Goal: Feedback & Contribution: Contribute content

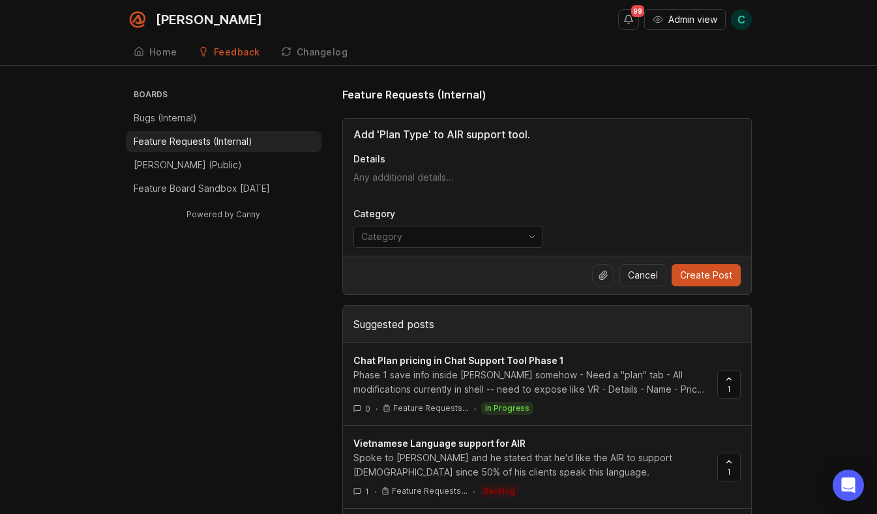
type input "Add 'Plan Type' to AIR support tool."
click at [394, 179] on textarea "Details" at bounding box center [546, 184] width 387 height 26
paste textarea "I would like to submit a request for the 'plan type' to be added to the plan pa…"
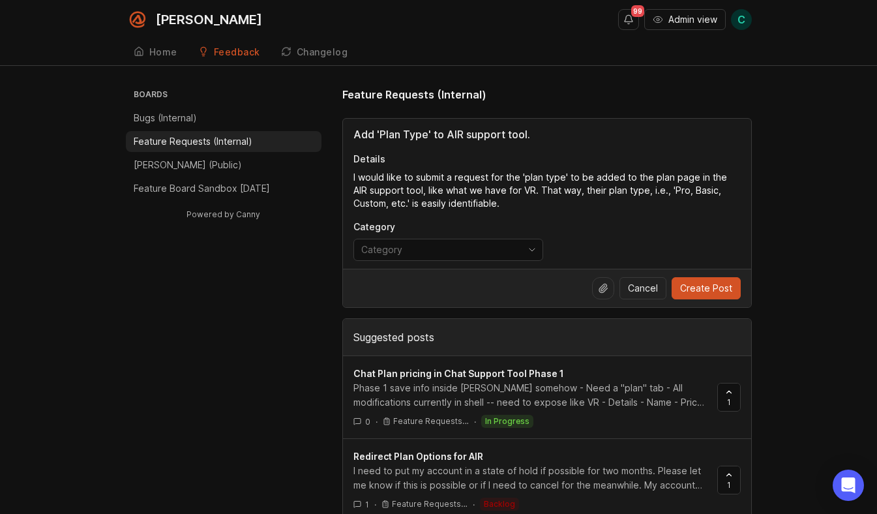
type textarea "I would like to submit a request for the 'plan type' to be added to the plan pa…"
click at [542, 131] on input "Add 'Plan Type' to AIR support tool." at bounding box center [546, 134] width 387 height 16
click at [488, 201] on textarea "I would like to submit a request for the 'plan type' to be added to the plan pa…" at bounding box center [546, 190] width 387 height 39
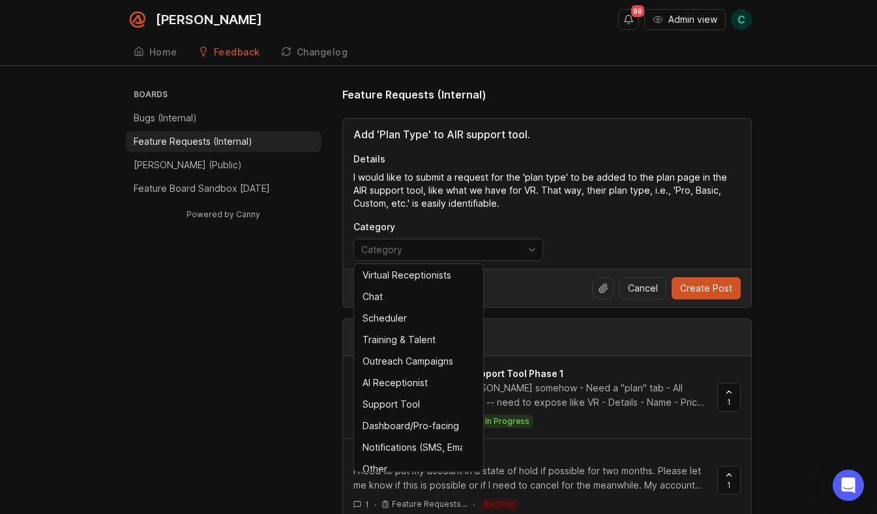
click at [457, 250] on input "toggle menu" at bounding box center [440, 249] width 159 height 14
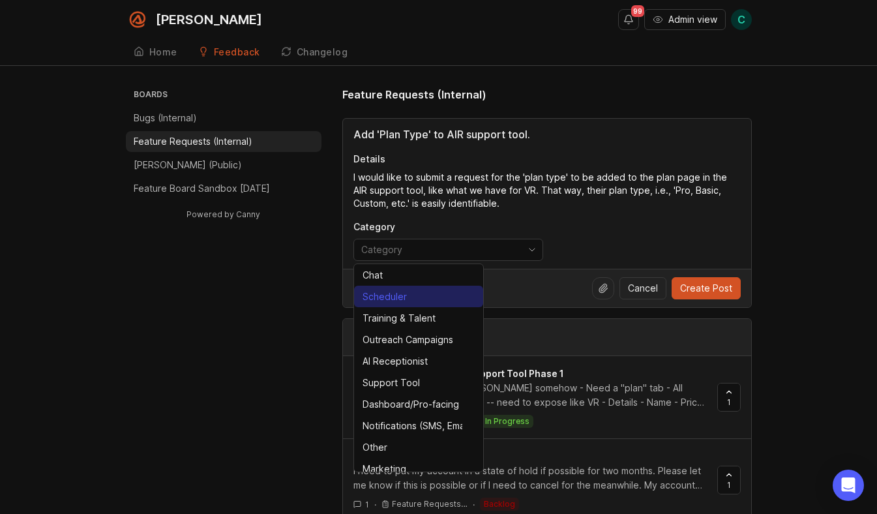
scroll to position [23, 0]
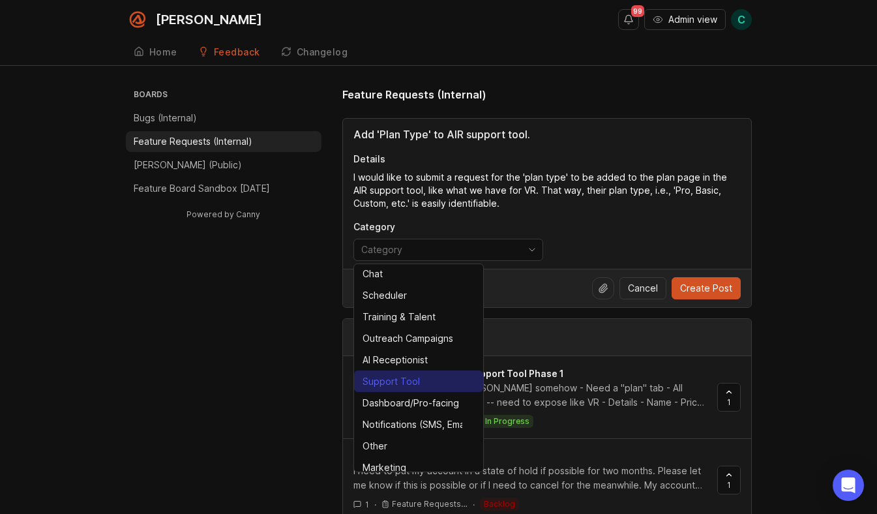
click at [404, 376] on div "Support Tool" at bounding box center [390, 381] width 57 height 14
type input "Support Tool"
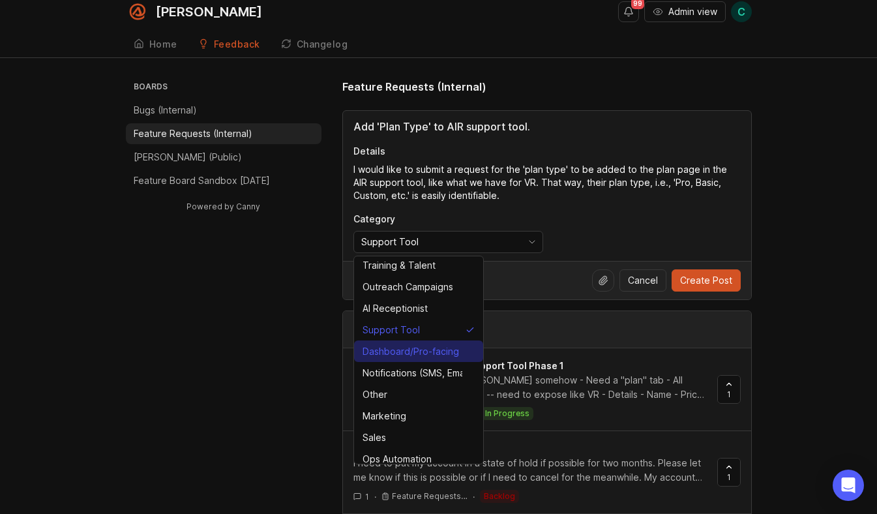
scroll to position [94, 0]
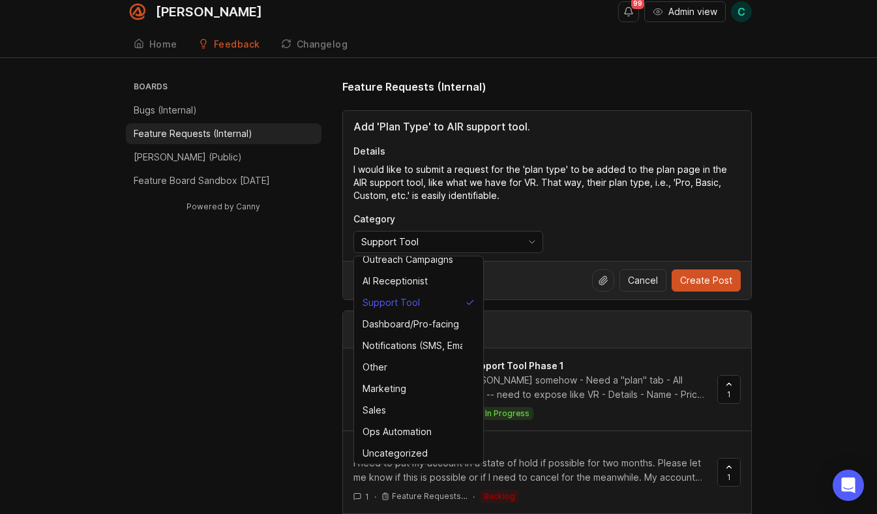
click at [556, 181] on textarea "I would like to submit a request for the 'plan type' to be added to the plan pa…" at bounding box center [546, 182] width 387 height 39
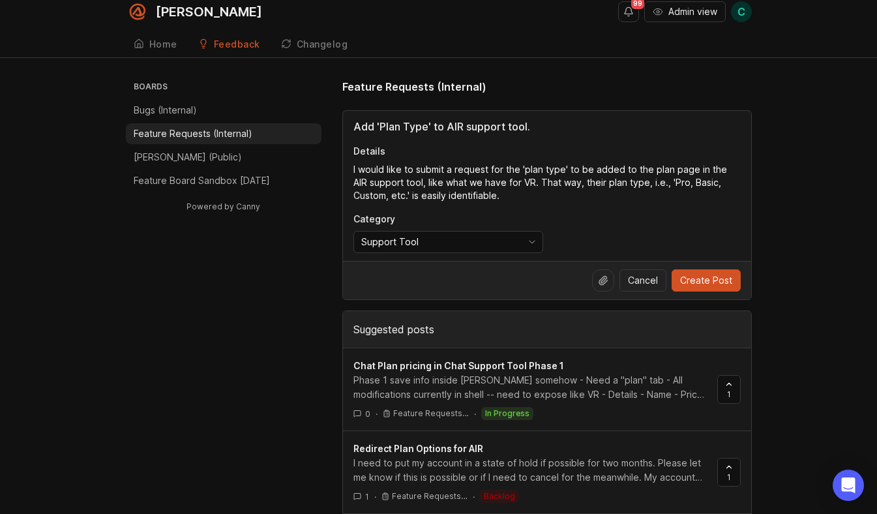
click at [471, 193] on textarea "I would like to submit a request for the 'plan type' to be added to the plan pa…" at bounding box center [546, 182] width 387 height 39
click at [610, 282] on div at bounding box center [603, 280] width 22 height 22
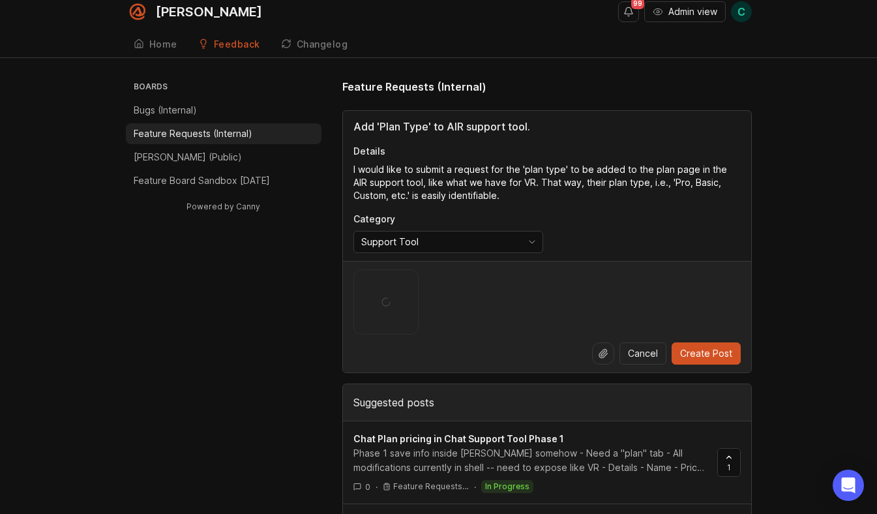
click at [501, 196] on textarea "I would like to submit a request for the 'plan type' to be added to the plan pa…" at bounding box center [546, 182] width 387 height 39
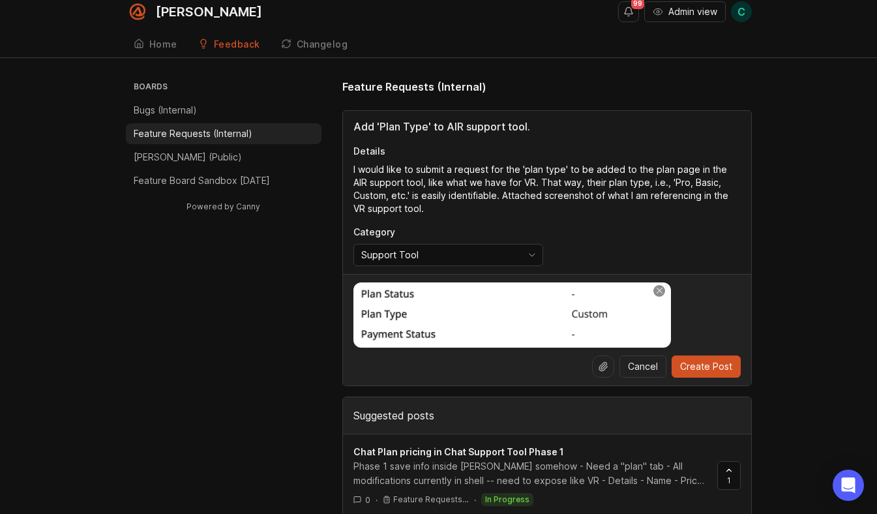
type textarea "I would like to submit a request for the 'plan type' to be added to the plan pa…"
click at [697, 366] on span "Create Post" at bounding box center [706, 366] width 52 height 13
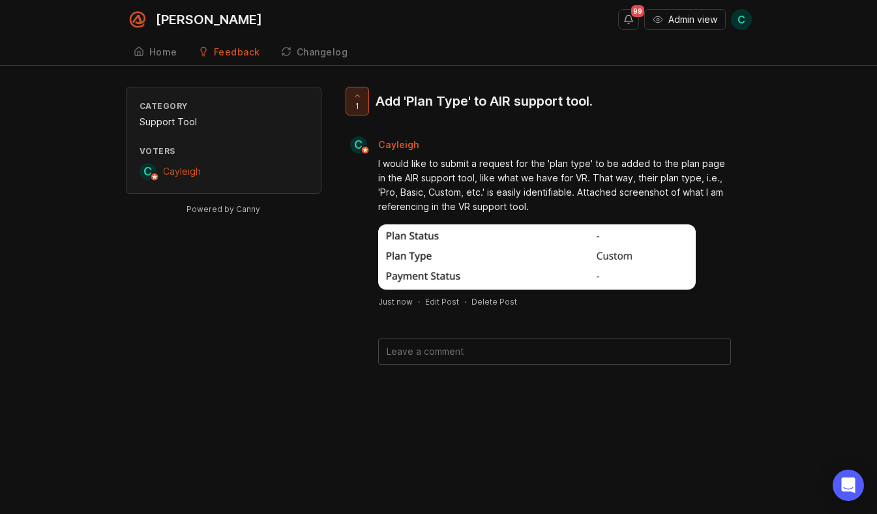
click at [355, 94] on icon at bounding box center [357, 95] width 9 height 9
click at [351, 96] on div at bounding box center [357, 100] width 22 height 27
click at [472, 102] on div "Add 'Plan Type' to AIR support tool." at bounding box center [483, 101] width 217 height 18
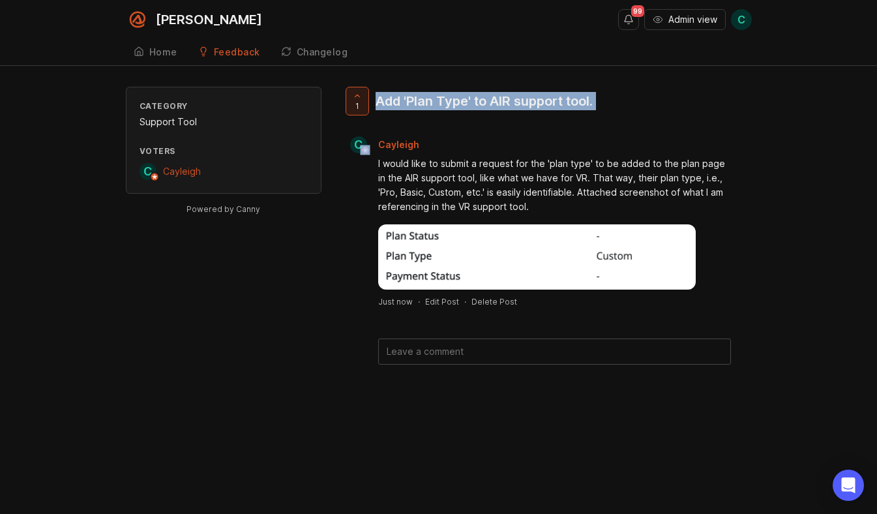
click at [472, 102] on div "Add 'Plan Type' to AIR support tool." at bounding box center [483, 101] width 217 height 18
copy div "Add 'Plan Type' to AIR support tool. C"
click at [621, 17] on button "Notifications" at bounding box center [628, 19] width 21 height 21
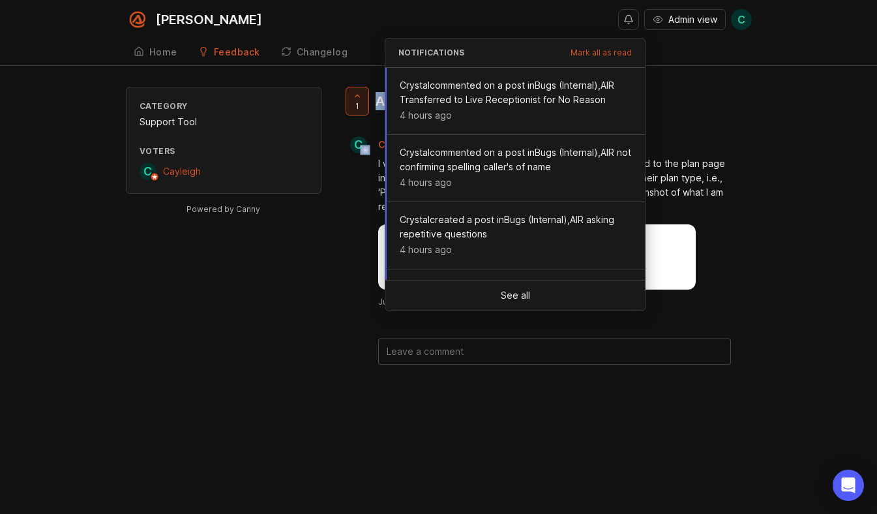
click at [168, 48] on div "Home" at bounding box center [163, 52] width 28 height 9
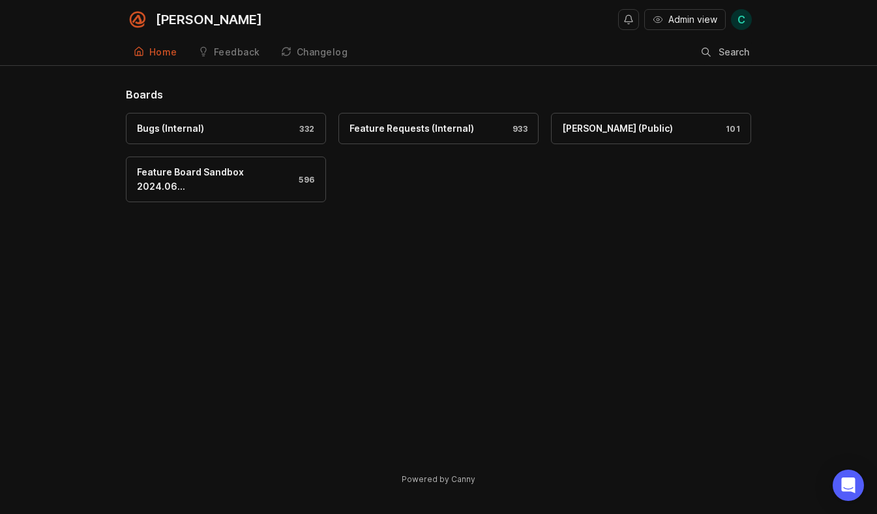
click at [436, 126] on div "Feature Requests (Internal)" at bounding box center [411, 128] width 125 height 14
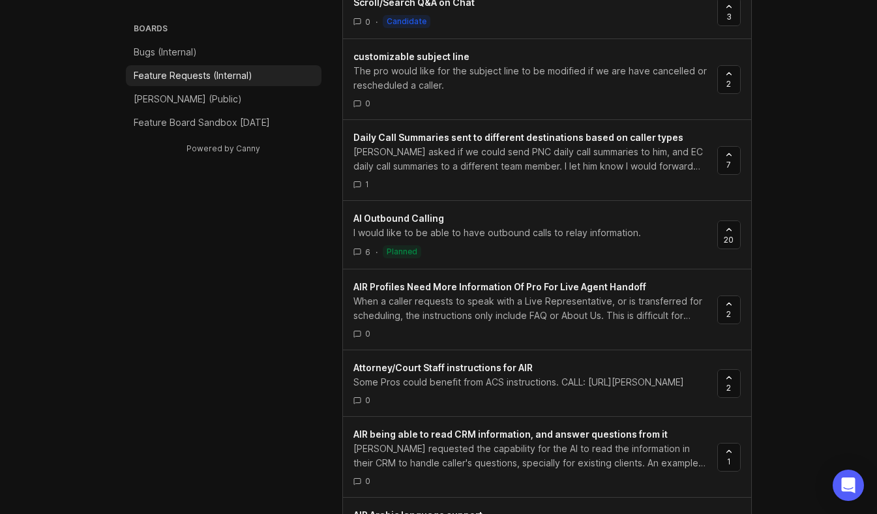
scroll to position [3827, 0]
